Goal: Check status: Check status

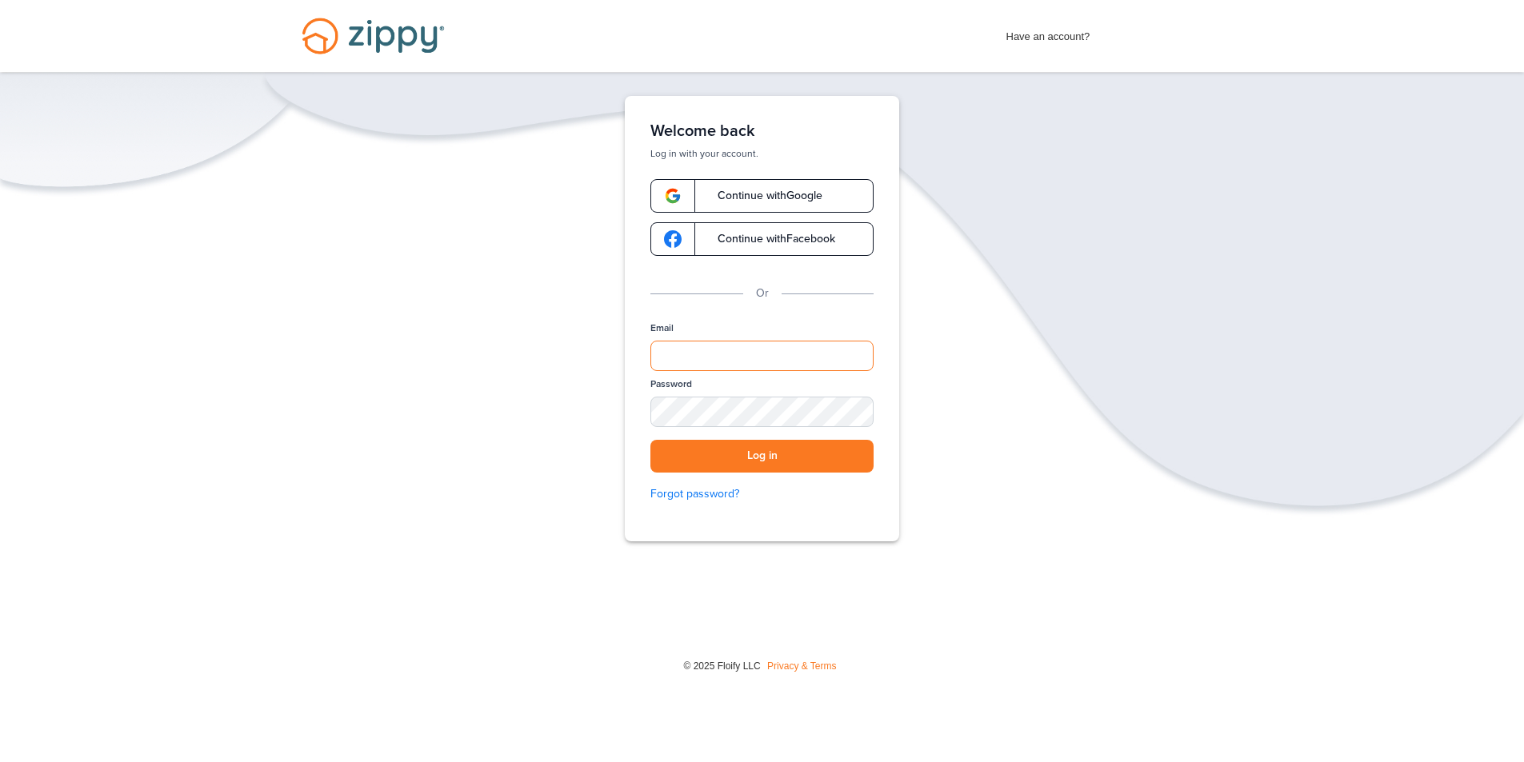
click at [713, 357] on input "Email" at bounding box center [761, 356] width 223 height 30
type input "**********"
drag, startPoint x: 843, startPoint y: 411, endPoint x: 850, endPoint y: 417, distance: 8.5
click at [843, 411] on div "SHOW" at bounding box center [853, 413] width 35 height 15
click at [723, 454] on button "Log in" at bounding box center [761, 456] width 223 height 33
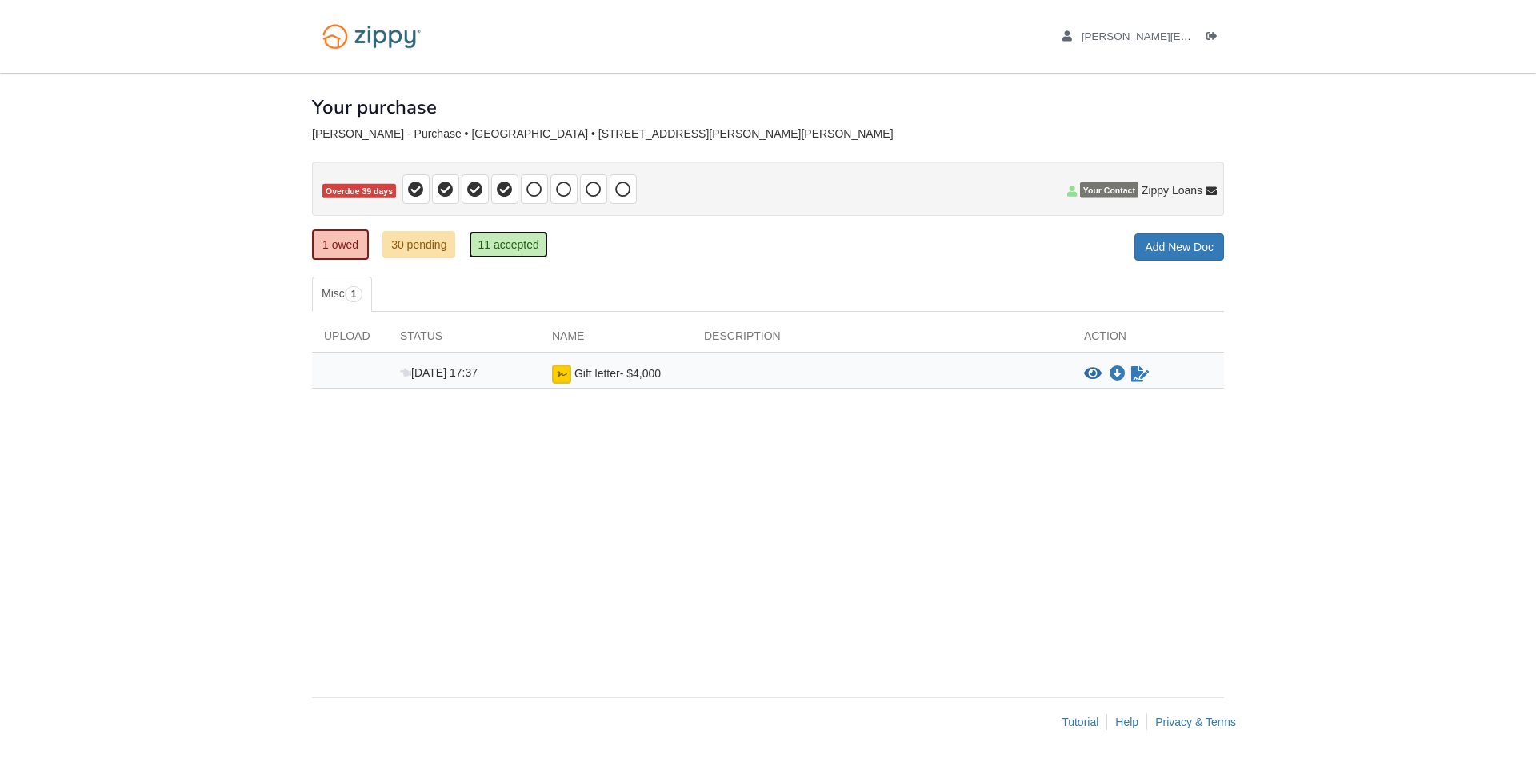
click at [510, 239] on link "11 accepted" at bounding box center [508, 244] width 78 height 27
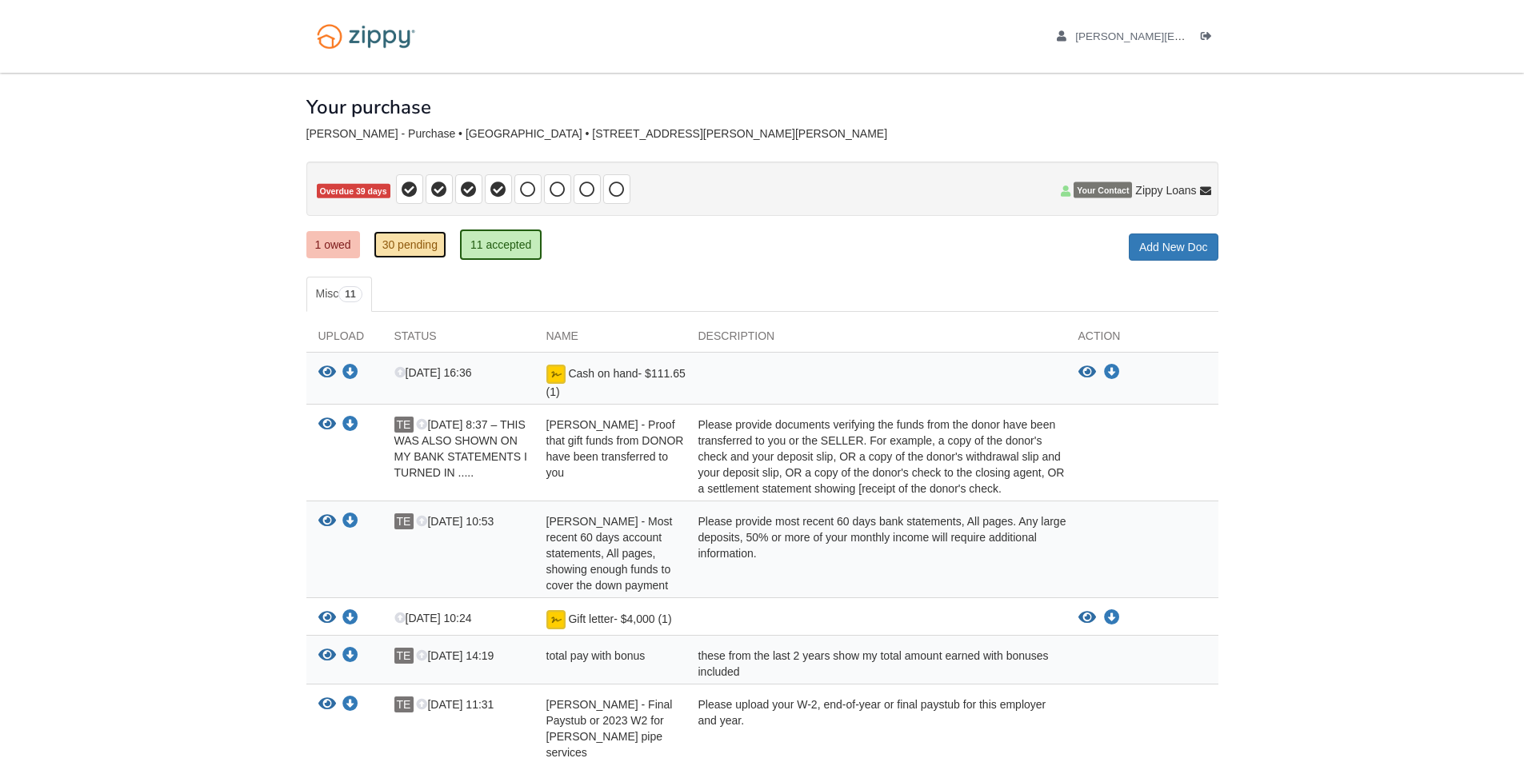
click at [408, 239] on link "30 pending" at bounding box center [410, 244] width 73 height 27
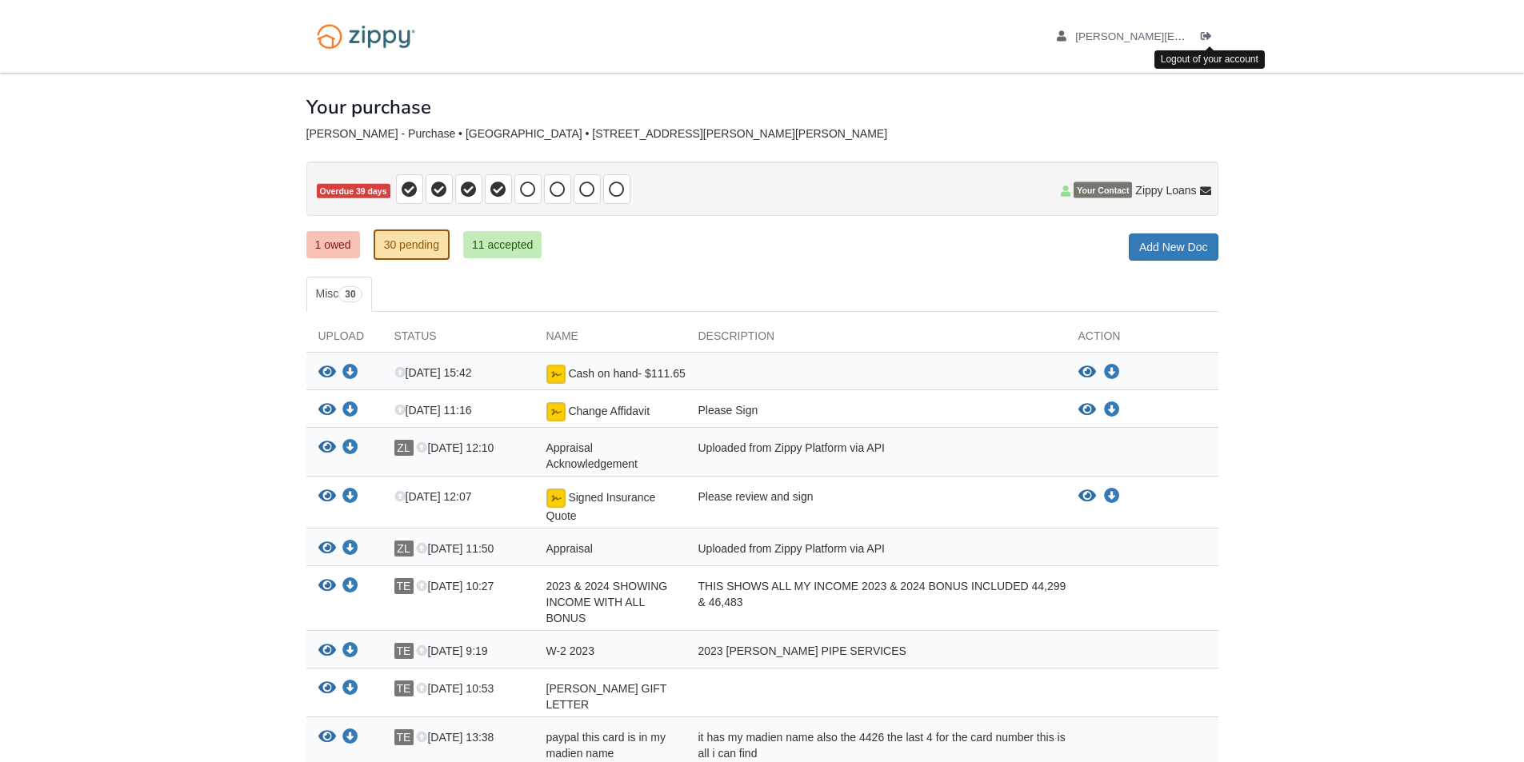
drag, startPoint x: 1203, startPoint y: 35, endPoint x: 1177, endPoint y: 54, distance: 32.2
click at [1177, 54] on div "Logout of your account" at bounding box center [1209, 59] width 110 height 18
click at [1199, 58] on div "tammy.vestal@yahoo.com Logout" at bounding box center [1119, 36] width 198 height 73
click at [1206, 42] on link "Logout" at bounding box center [1210, 38] width 18 height 16
